Goal: Information Seeking & Learning: Learn about a topic

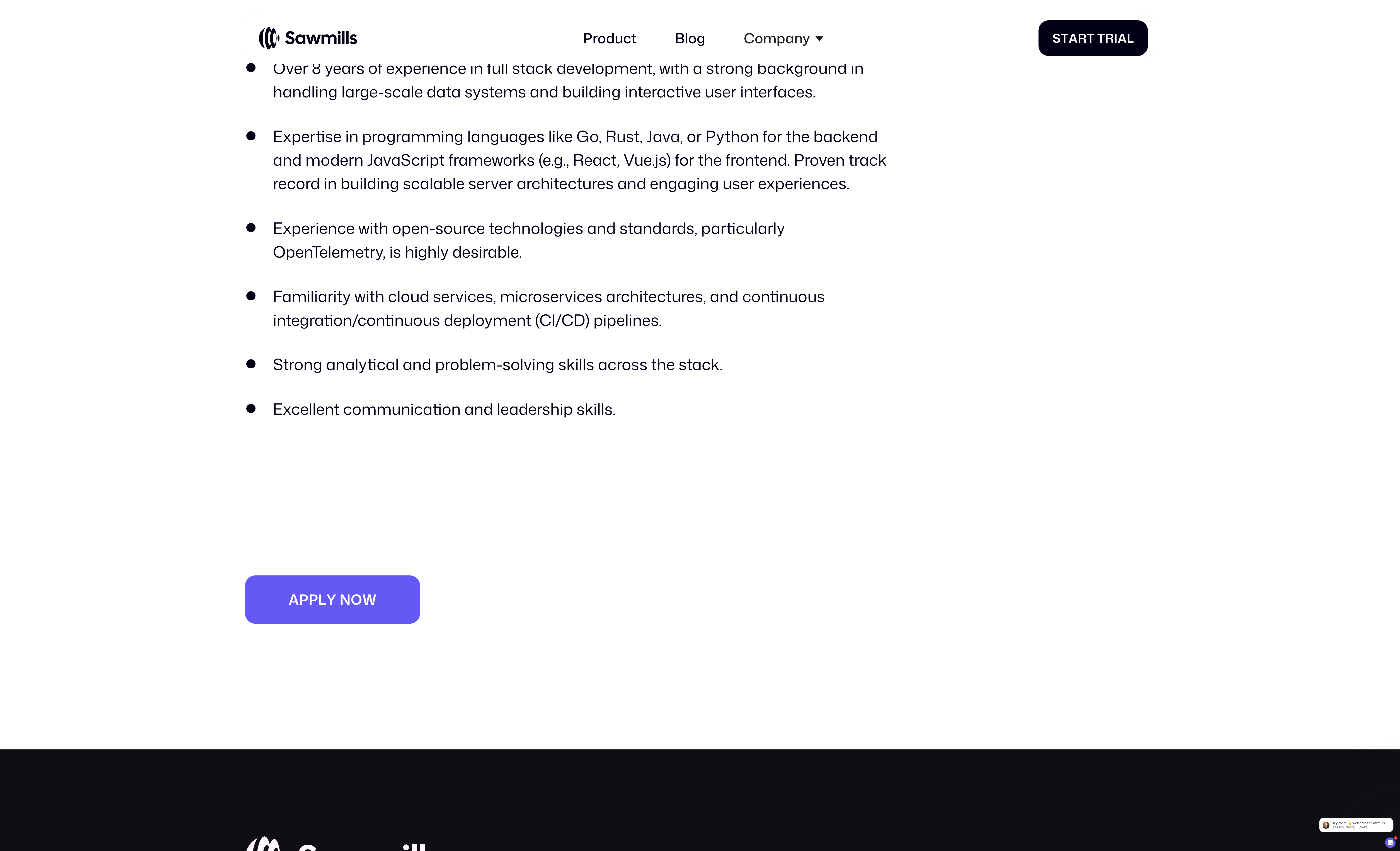
click at [313, 295] on li "Familiarity with cloud services, microservices architectures, and continuous in…" at bounding box center [567, 308] width 644 height 47
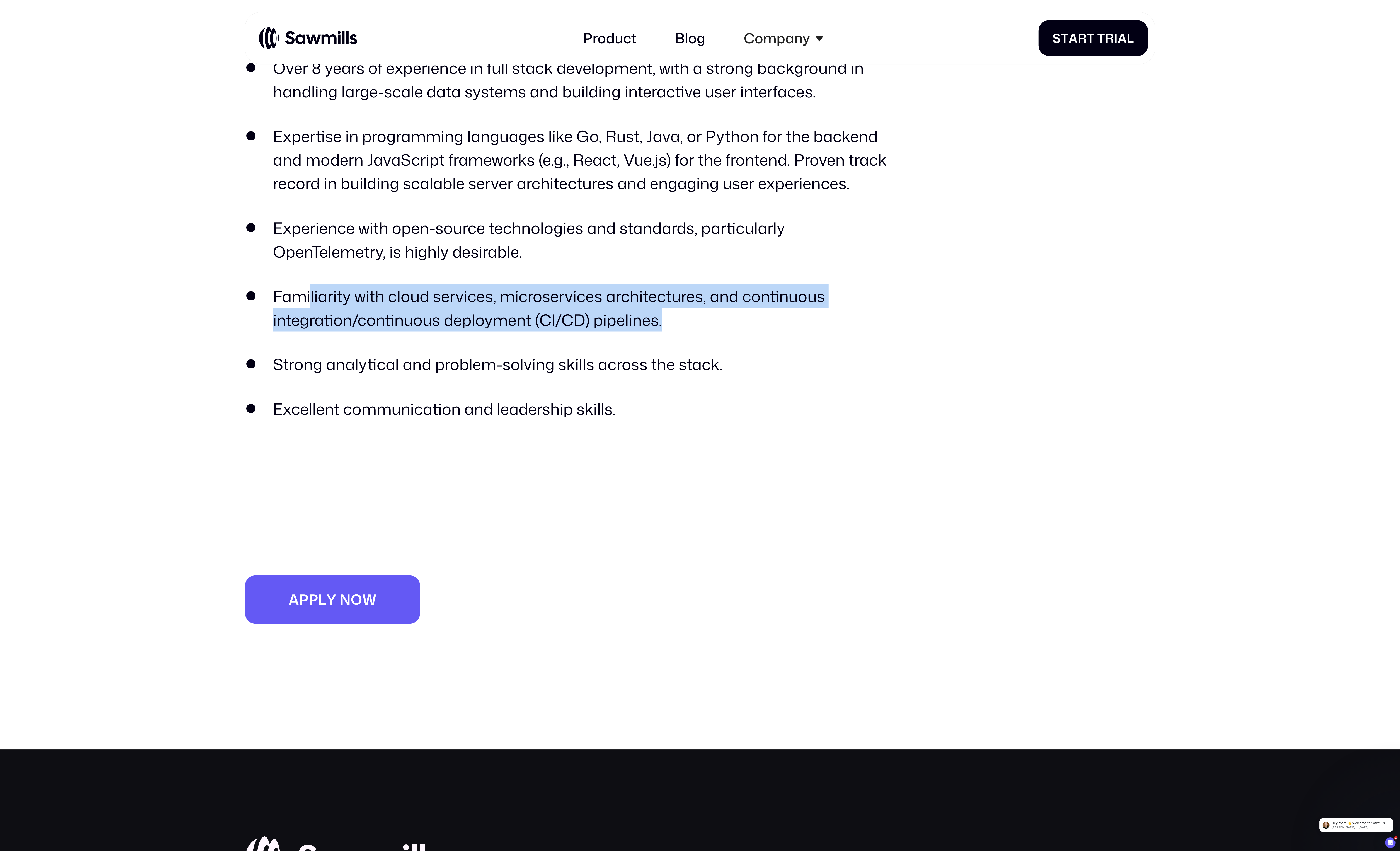
drag, startPoint x: 311, startPoint y: 296, endPoint x: 689, endPoint y: 321, distance: 378.8
click at [689, 321] on li "Familiarity with cloud services, microservices architectures, and continuous in…" at bounding box center [567, 308] width 644 height 47
click at [694, 317] on li "Familiarity with cloud services, microservices architectures, and continuous in…" at bounding box center [567, 308] width 644 height 47
drag, startPoint x: 694, startPoint y: 317, endPoint x: 227, endPoint y: 292, distance: 467.7
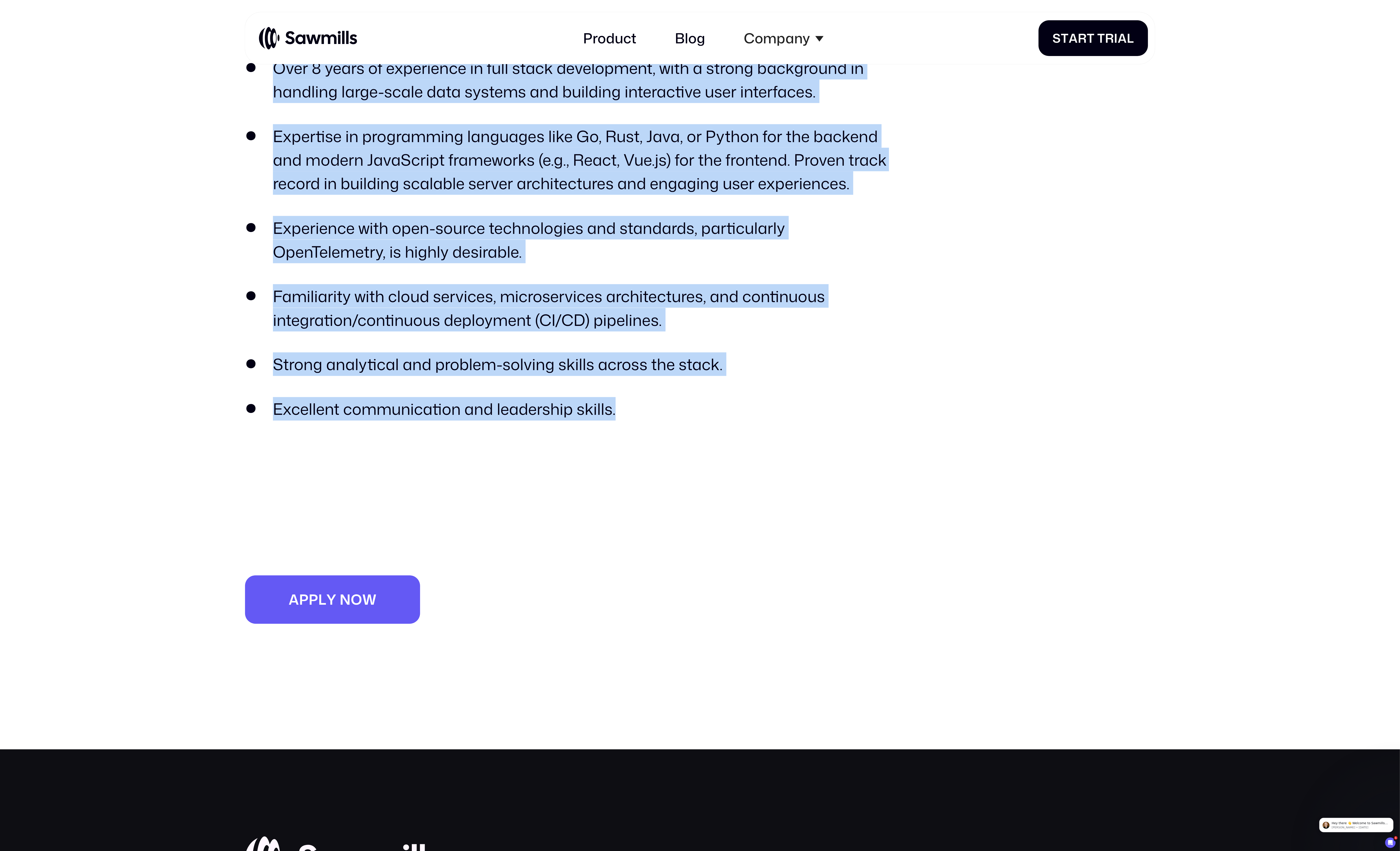
drag, startPoint x: 620, startPoint y: 398, endPoint x: 243, endPoint y: 67, distance: 501.7
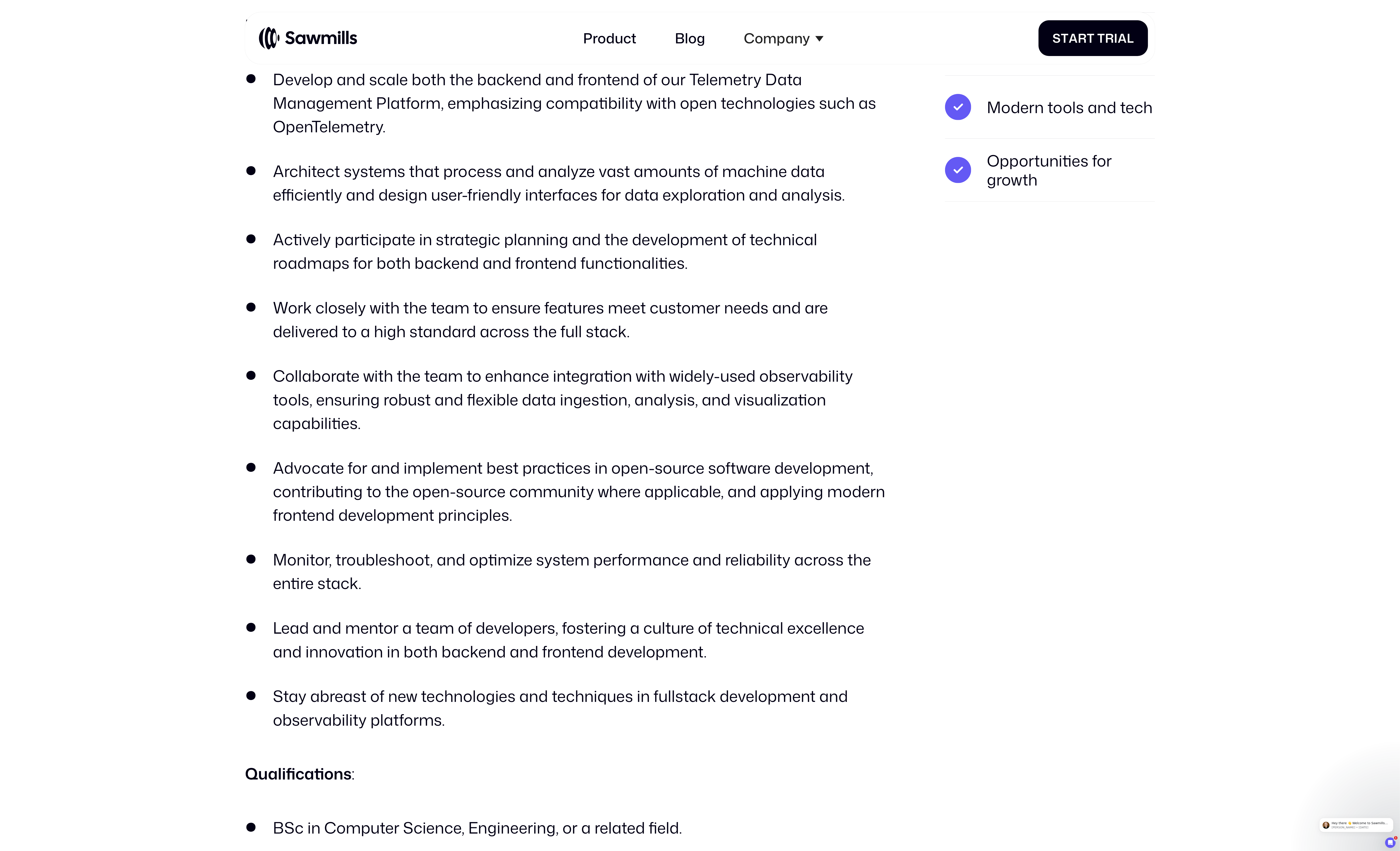
scroll to position [575, 0]
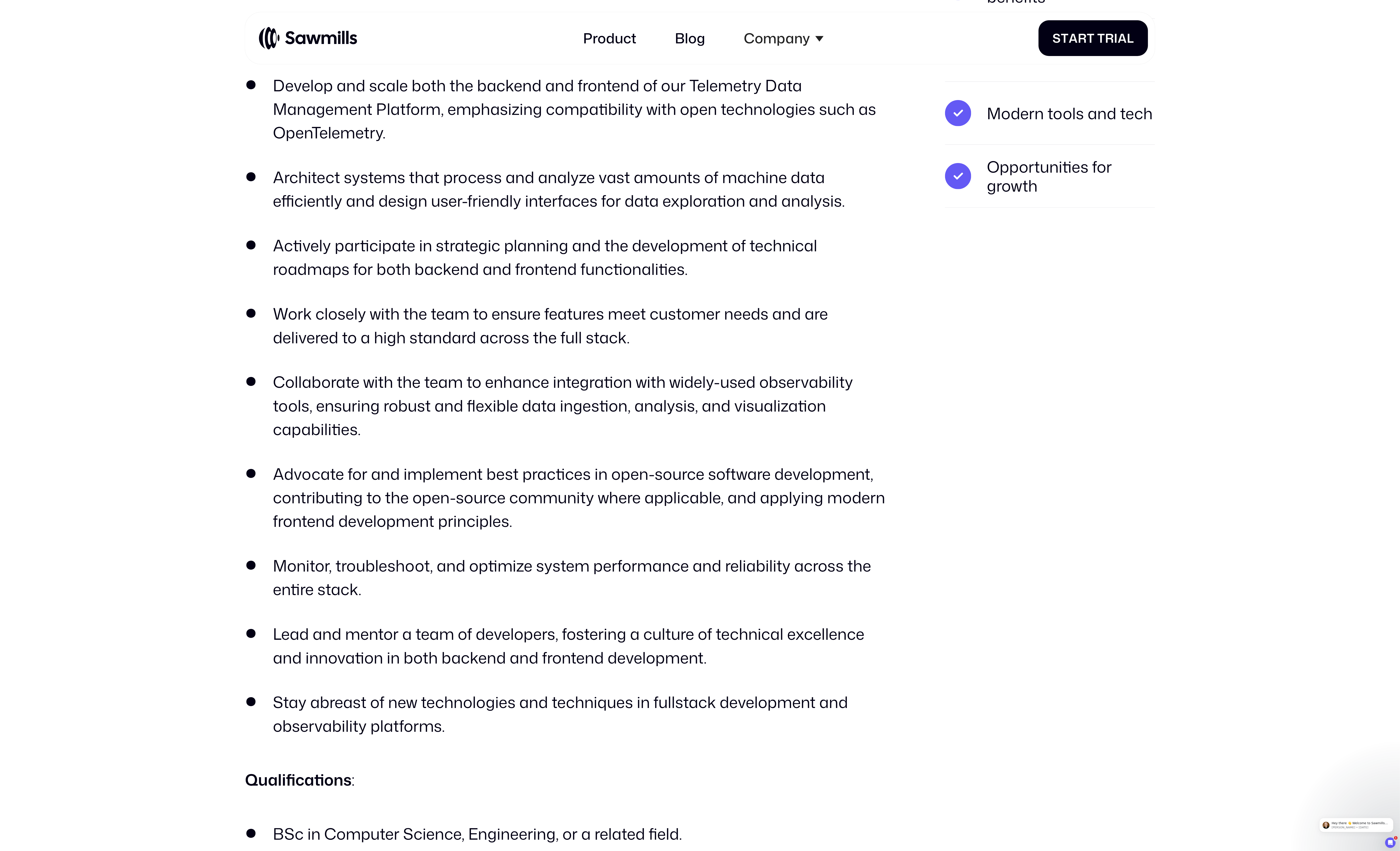
click at [324, 144] on ul "Develop and scale both the backend and frontend of our Telemetry Data Managemen…" at bounding box center [567, 405] width 644 height 664
click at [326, 136] on li "Develop and scale both the backend and frontend of our Telemetry Data Managemen…" at bounding box center [567, 109] width 644 height 71
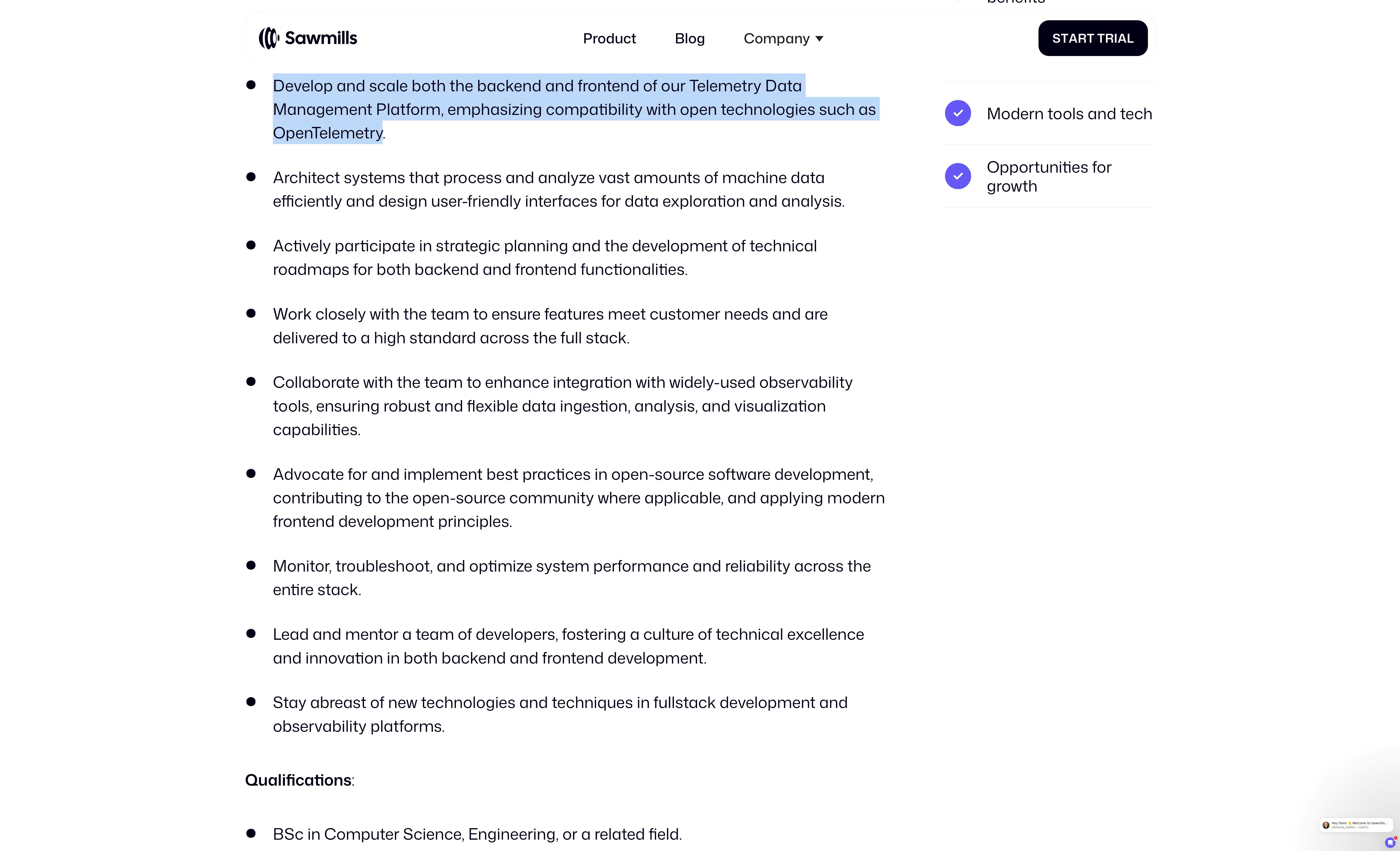
drag, startPoint x: 326, startPoint y: 136, endPoint x: 284, endPoint y: 87, distance: 64.5
click at [284, 87] on li "Develop and scale both the backend and frontend of our Telemetry Data Managemen…" at bounding box center [567, 109] width 644 height 71
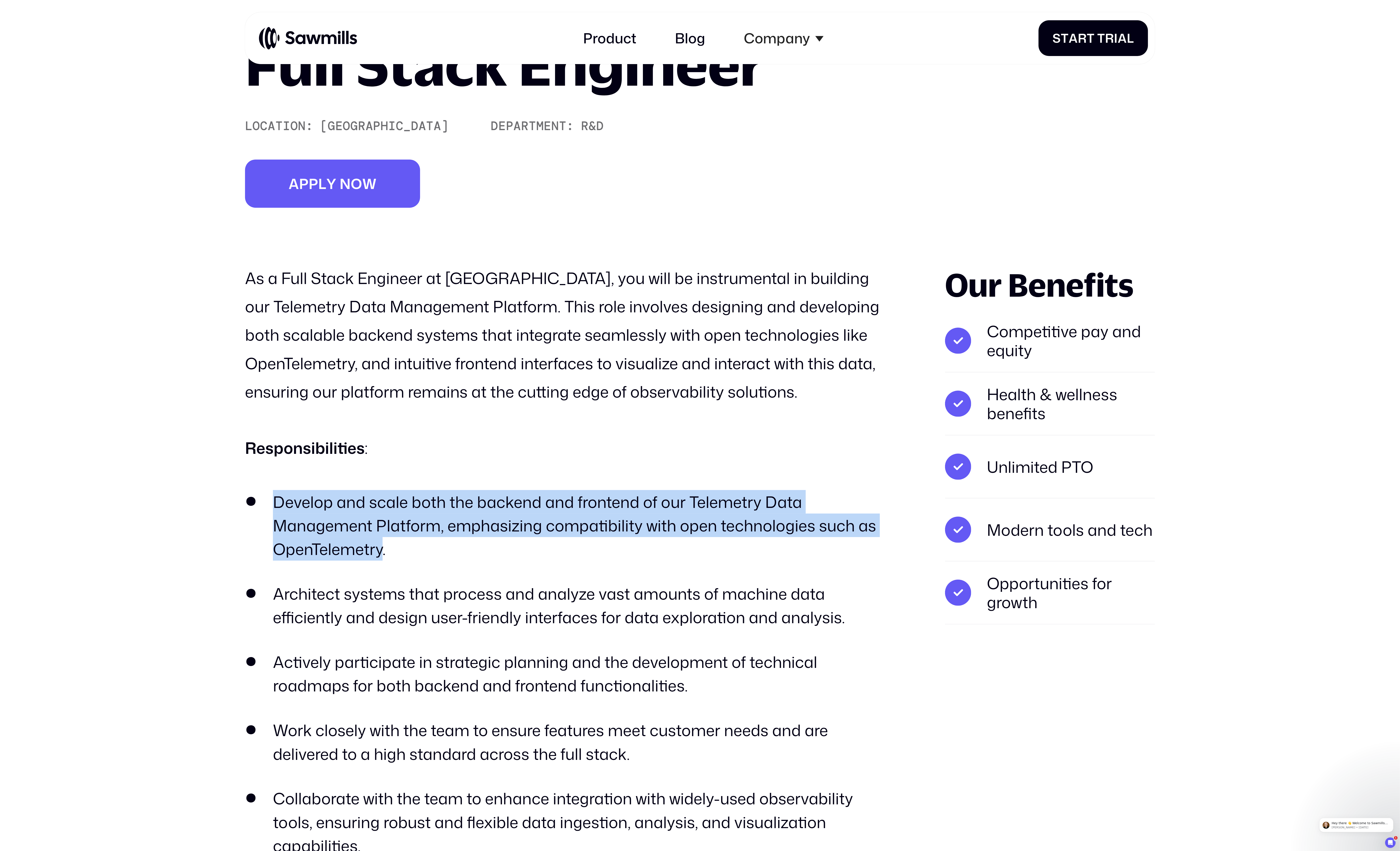
scroll to position [0, 0]
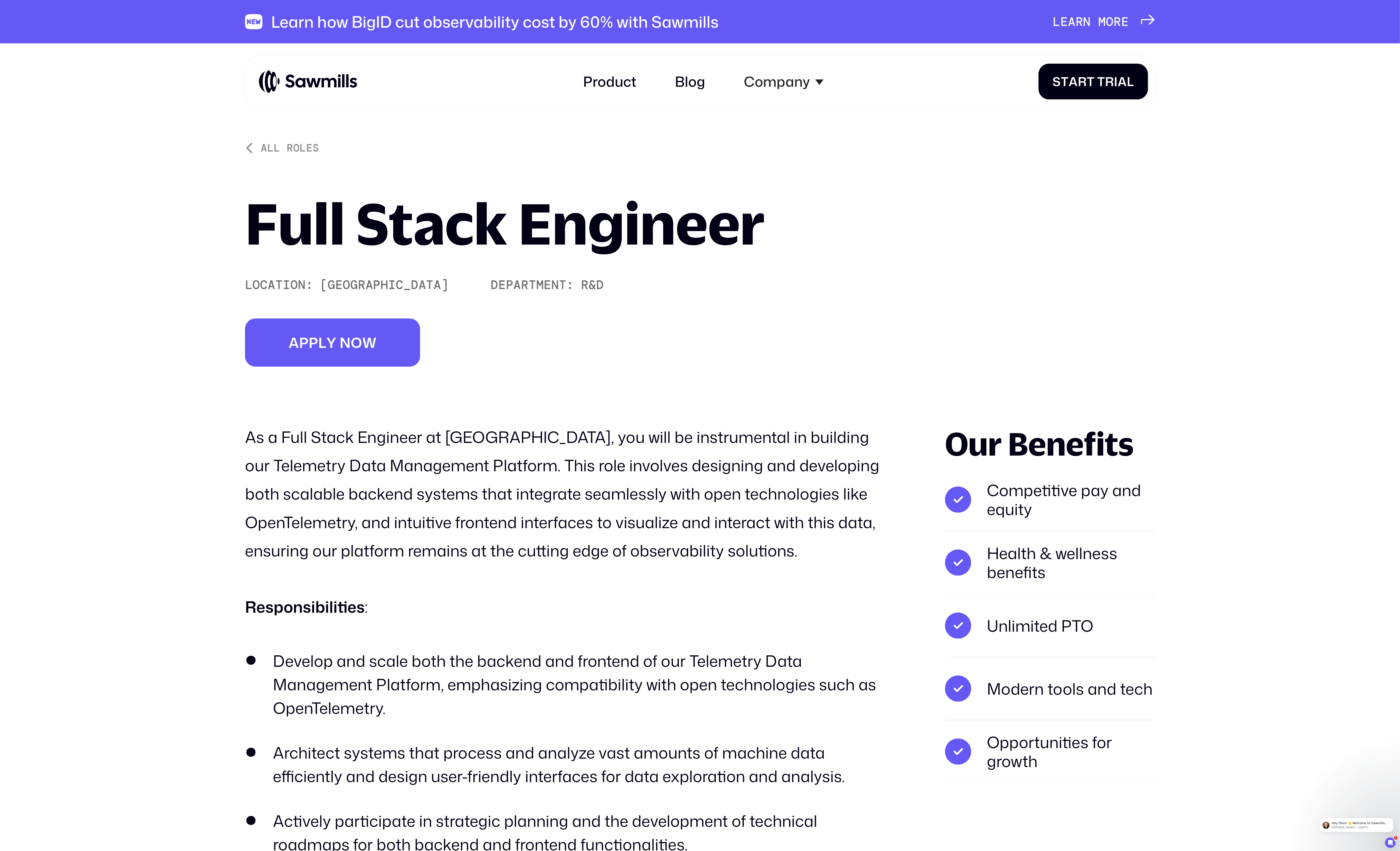
click at [301, 212] on h1 "Full Stack Engineer" at bounding box center [505, 223] width 520 height 57
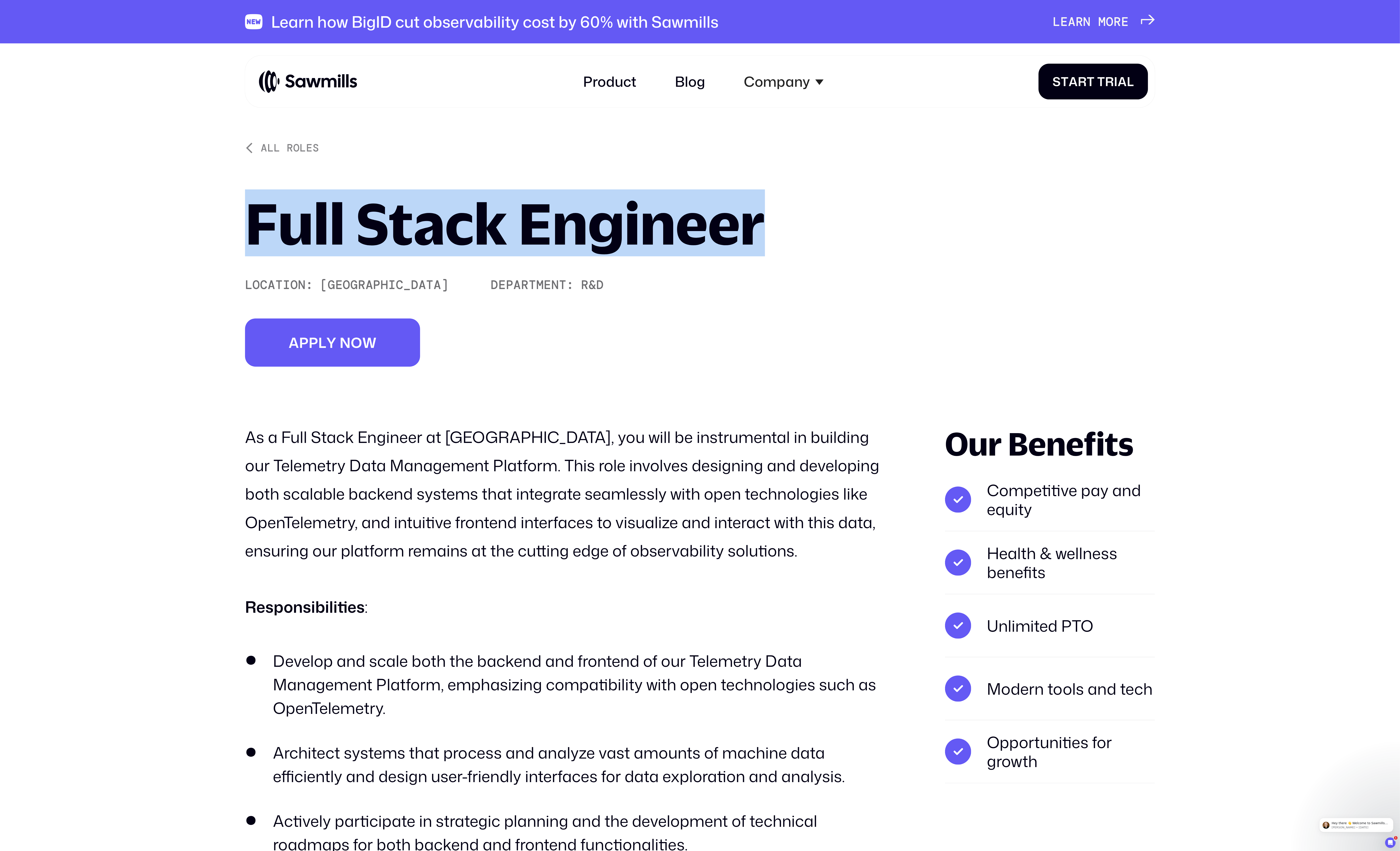
drag, startPoint x: 301, startPoint y: 212, endPoint x: 549, endPoint y: 202, distance: 248.2
click at [549, 202] on h1 "Full Stack Engineer" at bounding box center [505, 223] width 520 height 57
click at [808, 220] on div "All roles Full Stack Engineer Location: [GEOGRAPHIC_DATA] Area Department: R&D …" at bounding box center [700, 254] width 910 height 225
drag, startPoint x: 807, startPoint y: 220, endPoint x: 336, endPoint y: 224, distance: 471.0
click at [336, 224] on div "All roles Full Stack Engineer Location: [GEOGRAPHIC_DATA] Area Department: R&D …" at bounding box center [700, 254] width 910 height 225
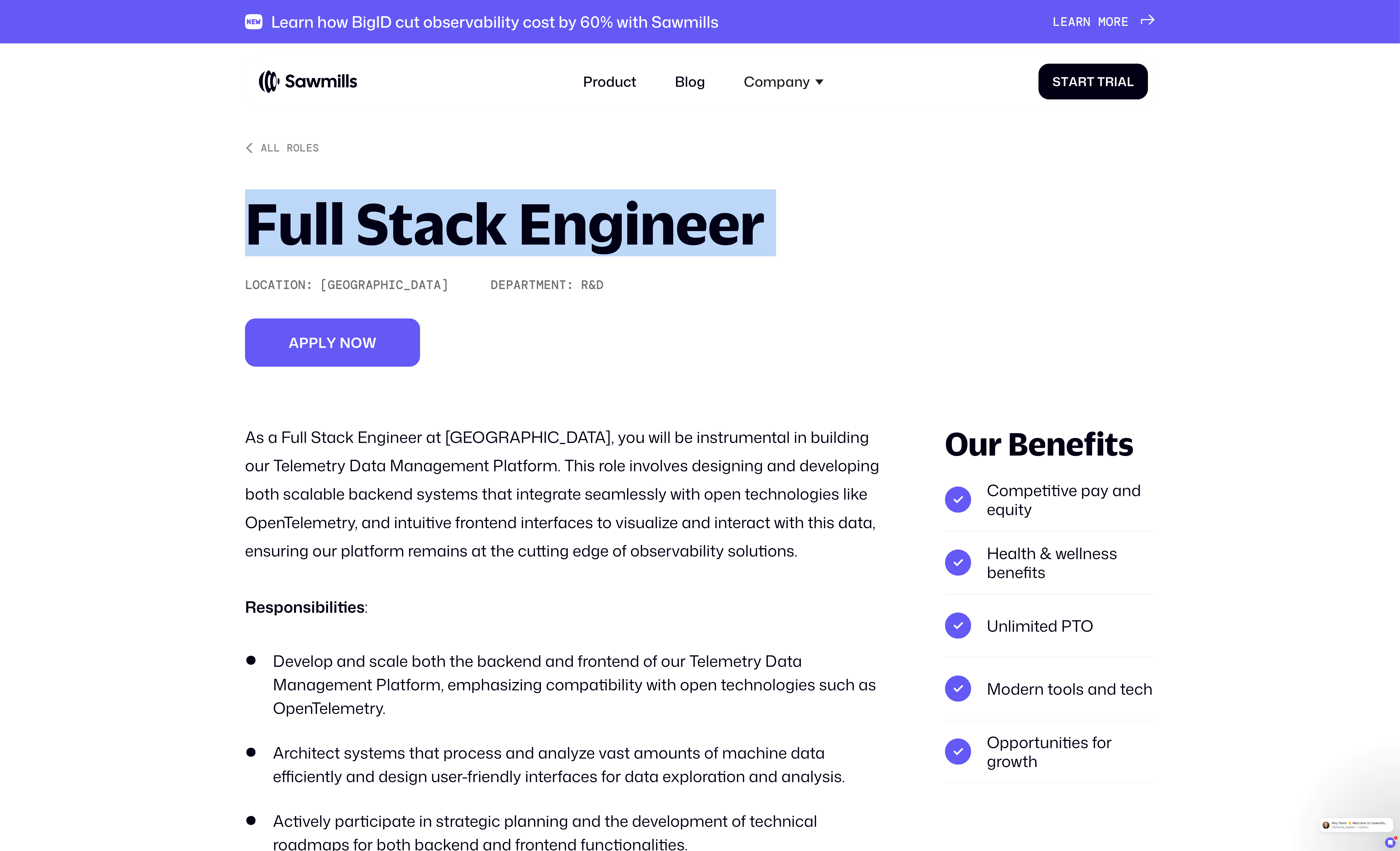
click at [268, 229] on h1 "Full Stack Engineer" at bounding box center [505, 223] width 520 height 57
drag, startPoint x: 238, startPoint y: 227, endPoint x: 758, endPoint y: 207, distance: 520.4
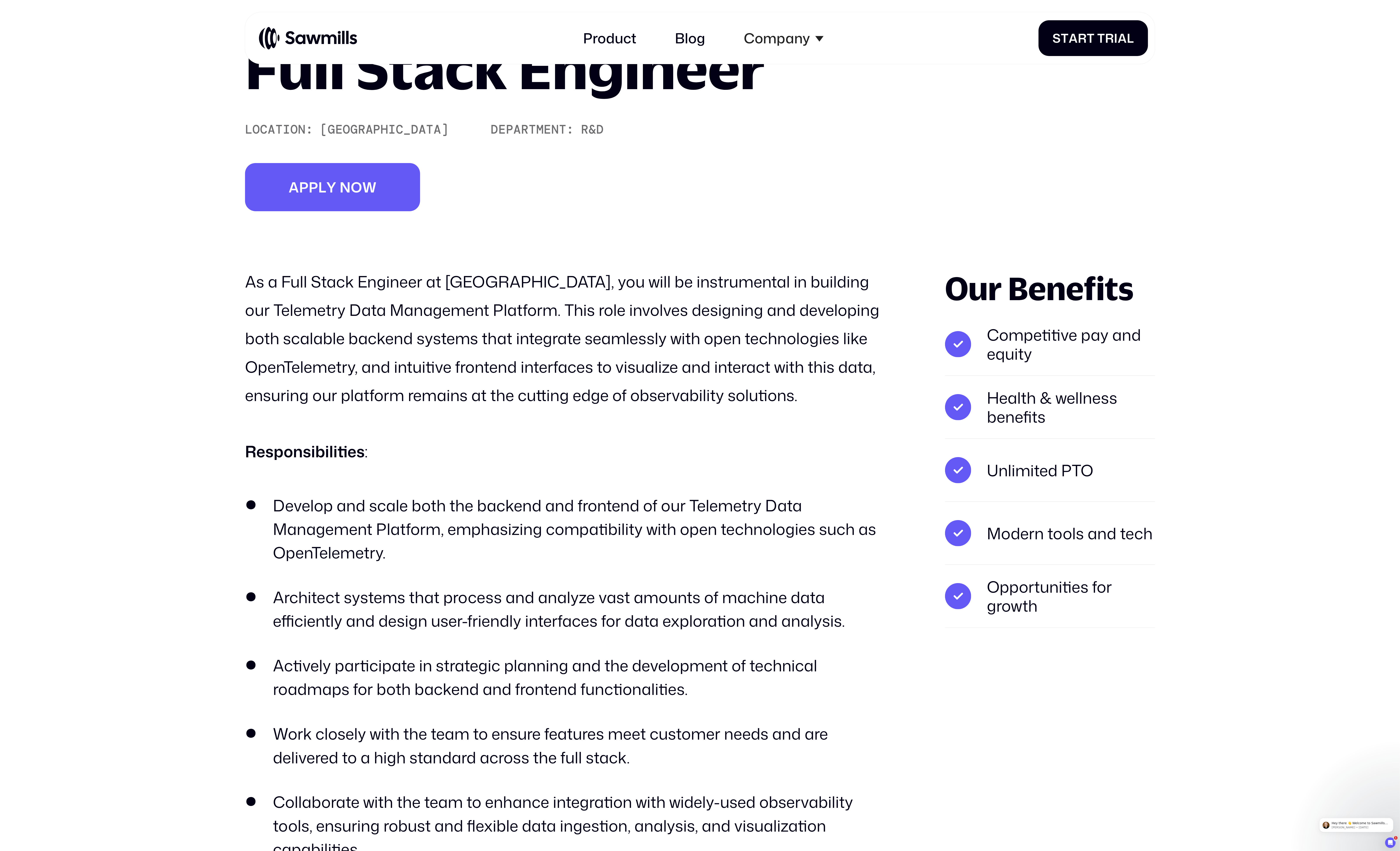
drag, startPoint x: 709, startPoint y: 279, endPoint x: 709, endPoint y: 277, distance: 2.0
click at [709, 277] on p "As a Full Stack Engineer at [GEOGRAPHIC_DATA], you will be instrumental in buil…" at bounding box center [567, 338] width 644 height 142
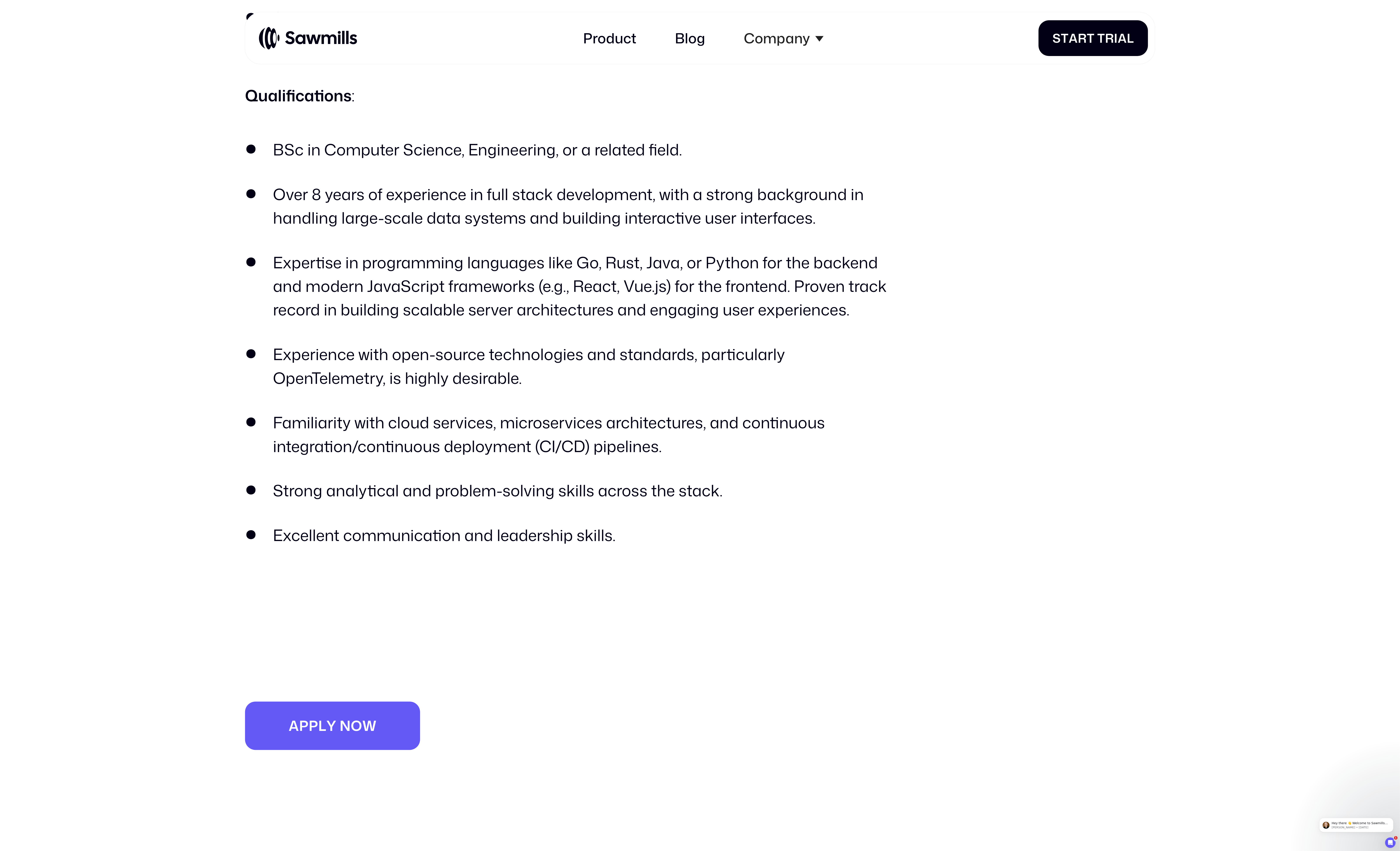
scroll to position [1253, 0]
